Goal: Transaction & Acquisition: Download file/media

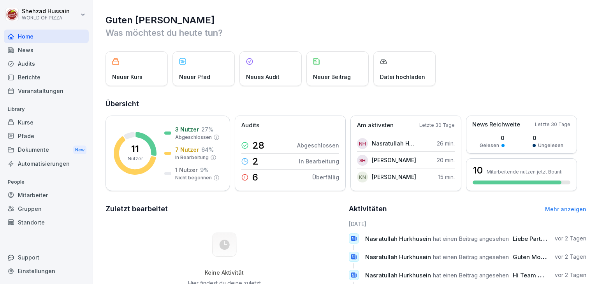
click at [30, 145] on div "Dokumente New" at bounding box center [46, 150] width 85 height 14
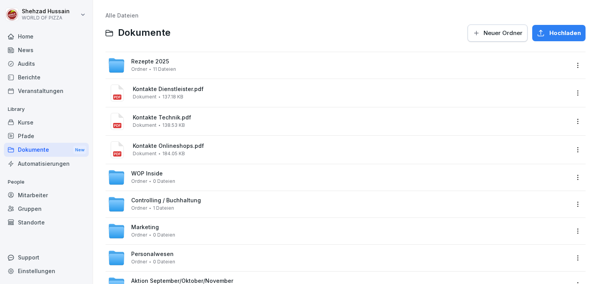
scroll to position [33, 0]
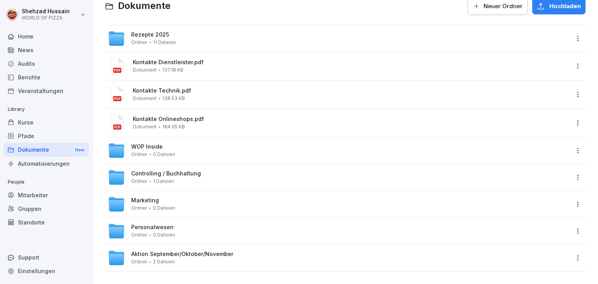
click at [183, 223] on div "Personalwesen Ordner 0 Dateien" at bounding box center [339, 231] width 462 height 17
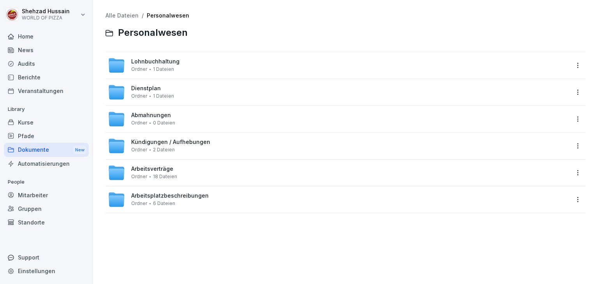
click at [210, 174] on div "Arbeitsverträge Ordner 18 Dateien" at bounding box center [339, 172] width 462 height 17
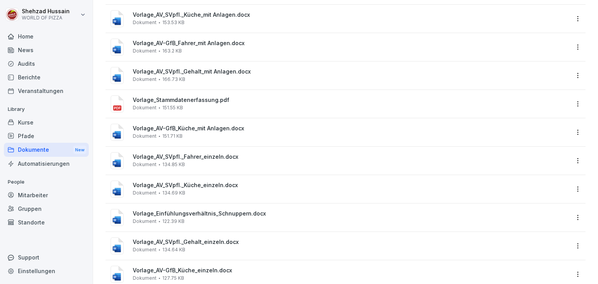
scroll to position [224, 0]
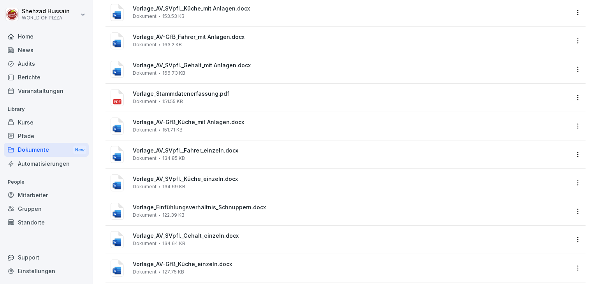
click at [268, 160] on div "Vorlage_AV_SVpfl._Fahrer_einzeln.docx Dokument 134.85 KB" at bounding box center [351, 155] width 437 height 14
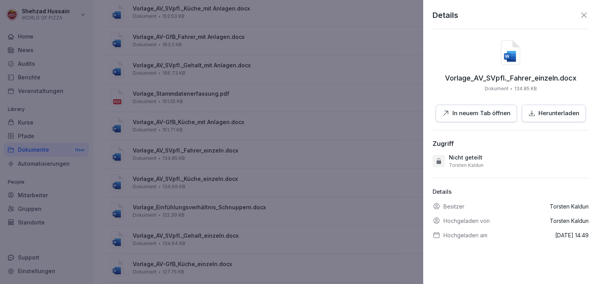
click at [481, 113] on p "In neuem Tab öffnen" at bounding box center [482, 113] width 58 height 9
click at [582, 17] on icon at bounding box center [584, 14] width 5 height 5
